Goal: Book appointment/travel/reservation

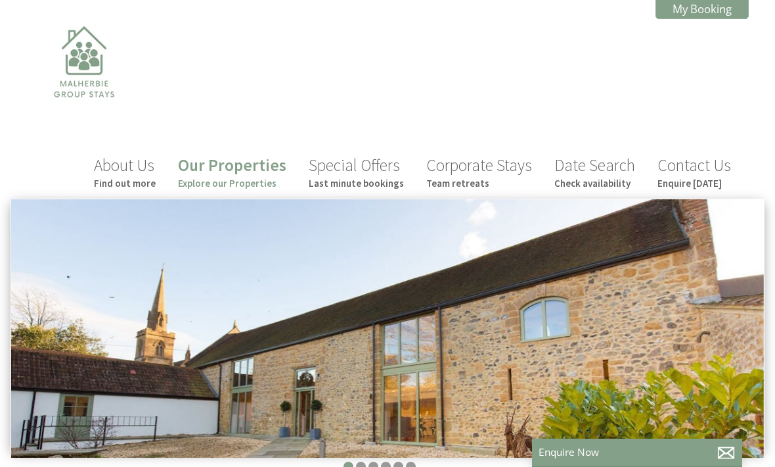
scroll to position [0, 12]
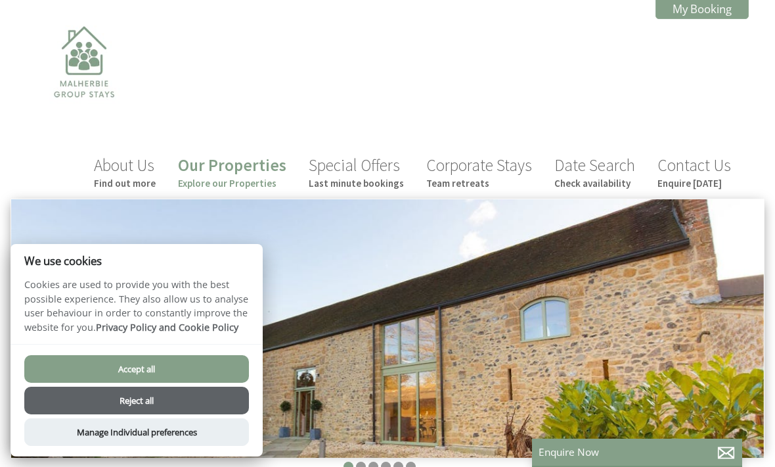
click at [171, 366] on button "Accept all" at bounding box center [136, 369] width 225 height 28
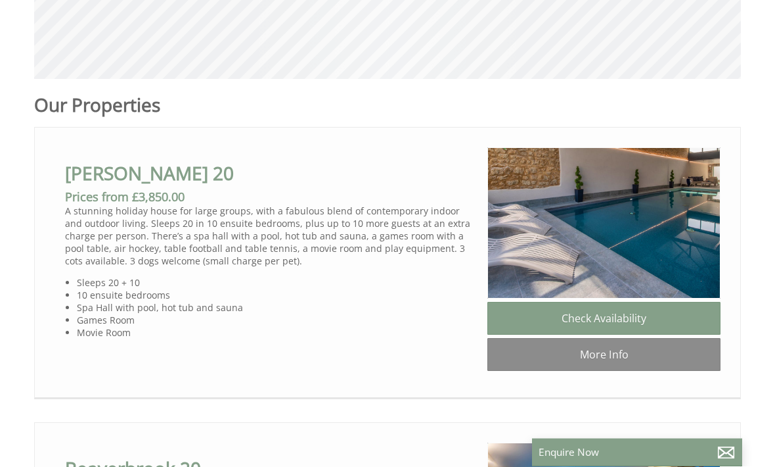
scroll to position [602, 0]
click at [620, 321] on link "Check Availability" at bounding box center [604, 318] width 233 height 33
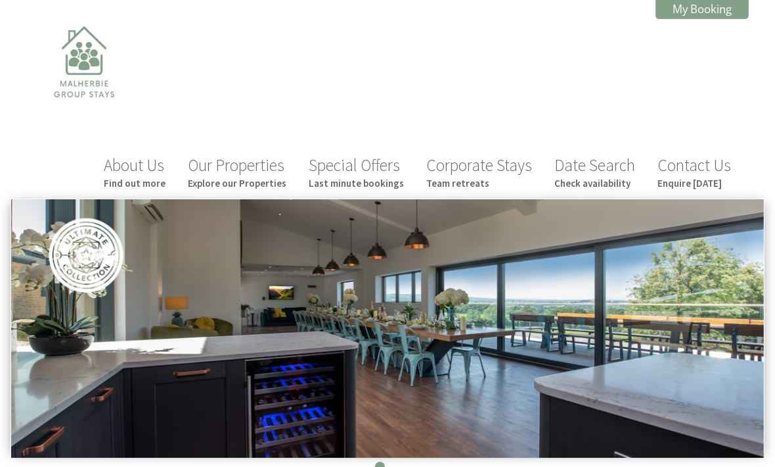
click at [273, 168] on link "Our Properties Explore our Properties" at bounding box center [237, 171] width 99 height 35
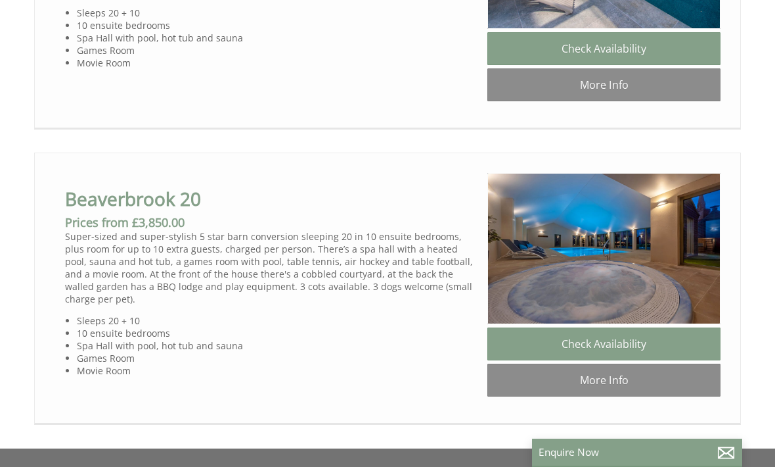
scroll to position [876, 0]
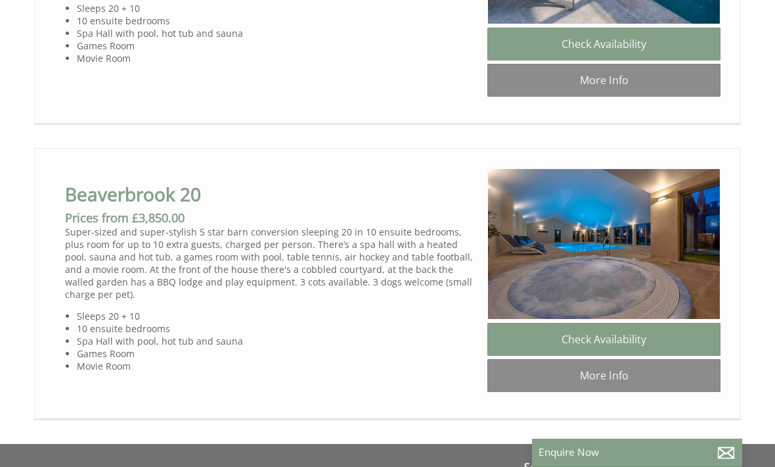
click at [633, 340] on link "Check Availability" at bounding box center [604, 339] width 233 height 33
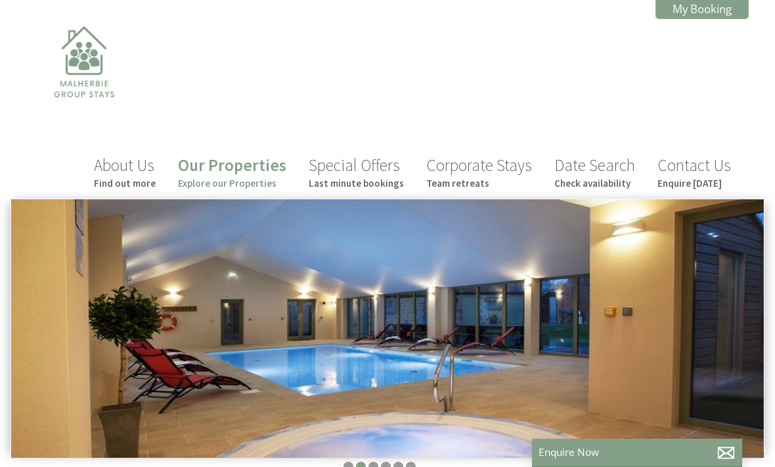
click at [141, 170] on link "About Us Find out more" at bounding box center [125, 171] width 62 height 35
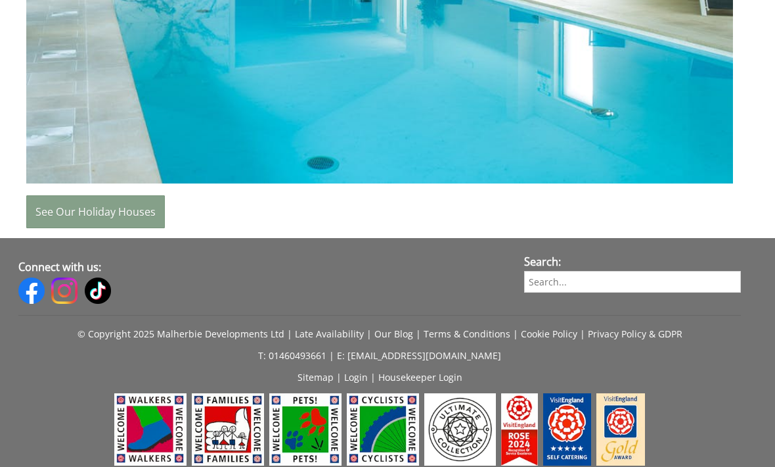
scroll to position [1034, 0]
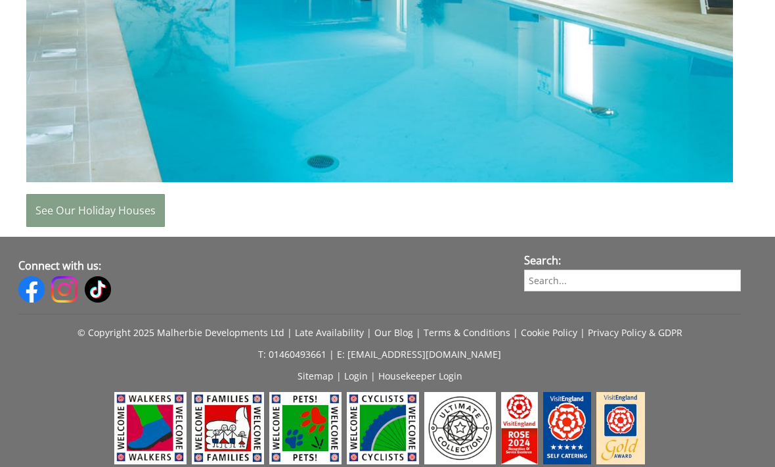
click at [131, 202] on link "See Our Holiday Houses" at bounding box center [95, 210] width 139 height 33
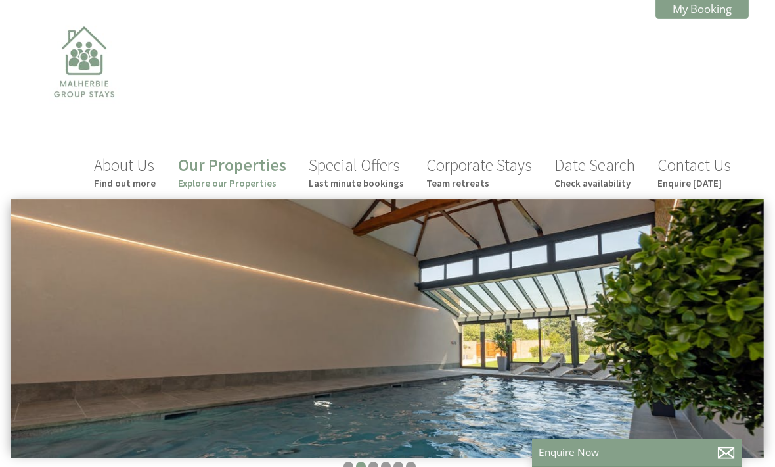
scroll to position [1034, 0]
